Goal: Information Seeking & Learning: Find contact information

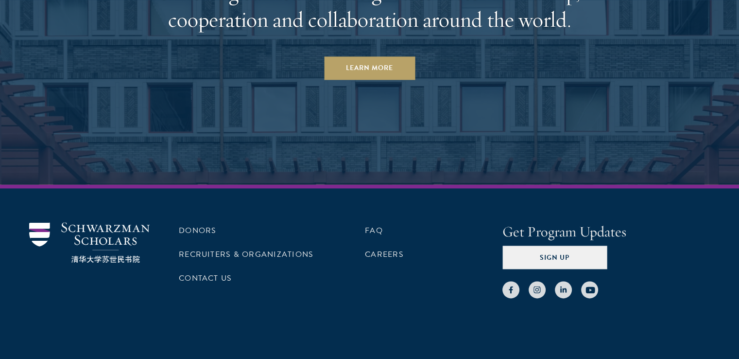
scroll to position [4989, 0]
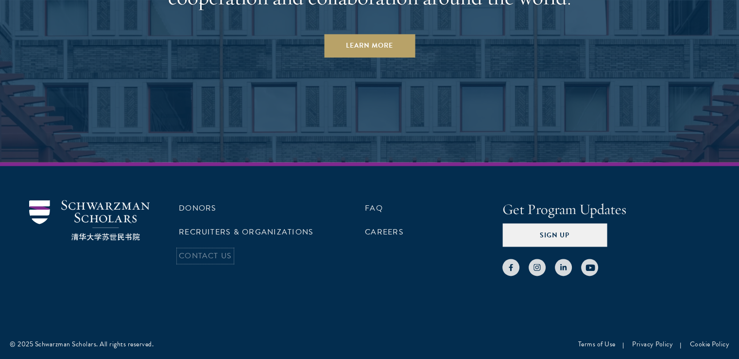
click at [224, 258] on link "Contact Us" at bounding box center [205, 256] width 53 height 12
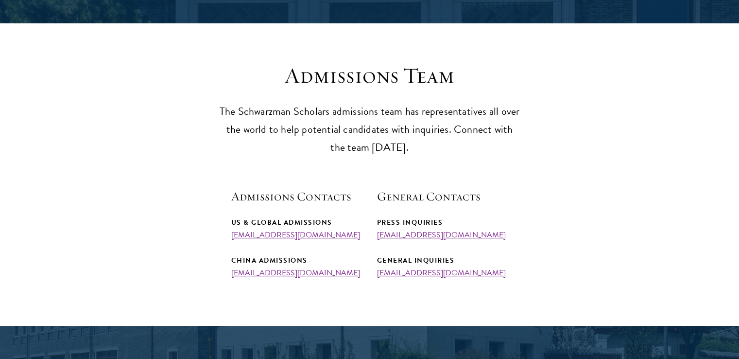
scroll to position [243, 0]
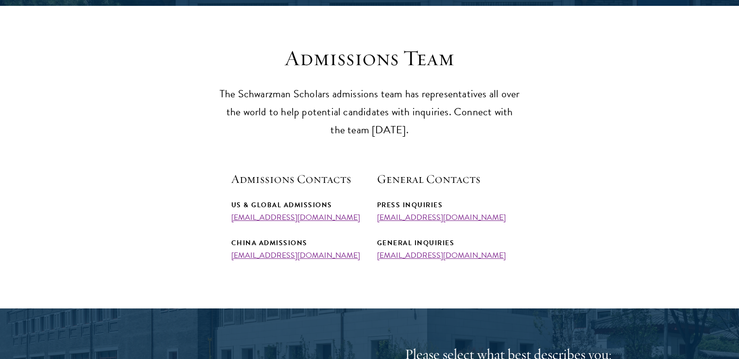
drag, startPoint x: 348, startPoint y: 219, endPoint x: 228, endPoint y: 216, distance: 120.0
click at [228, 216] on section "Admissions Team The Schwarzman Scholars admissions team has representatives all…" at bounding box center [369, 152] width 739 height 215
copy link "admissions@schwarzmanscholars.org"
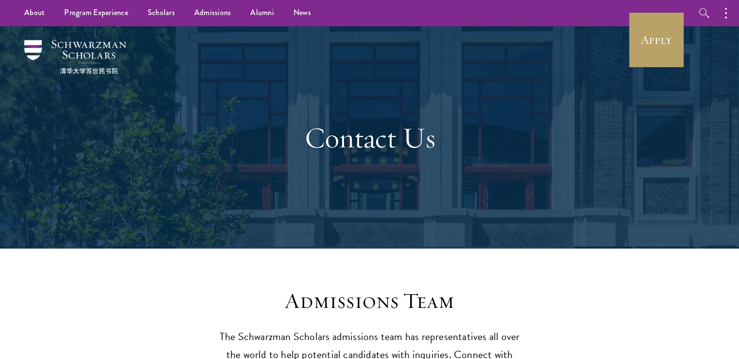
scroll to position [0, 0]
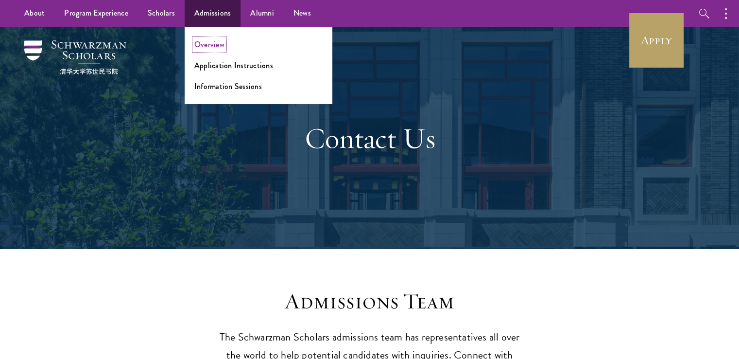
click at [210, 42] on link "Overview" at bounding box center [209, 44] width 30 height 11
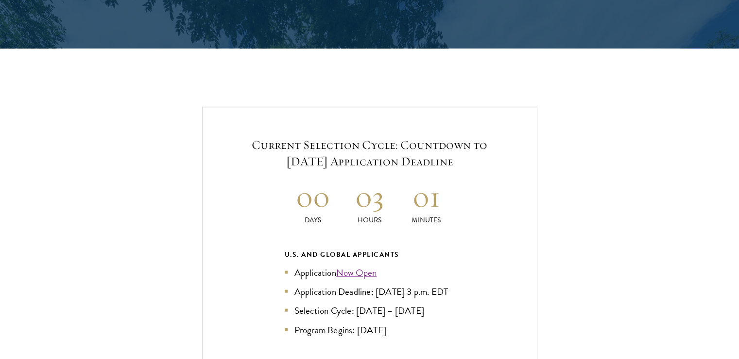
scroll to position [2041, 0]
